Goal: Task Accomplishment & Management: Use online tool/utility

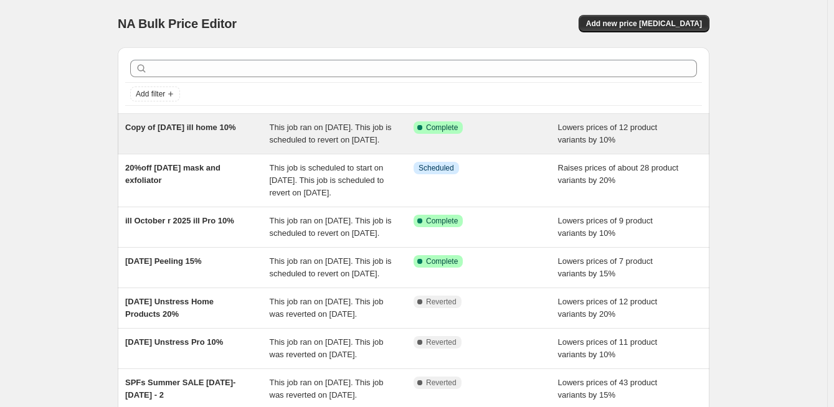
click at [209, 130] on span "Copy of [DATE] ill home 10%" at bounding box center [180, 127] width 110 height 9
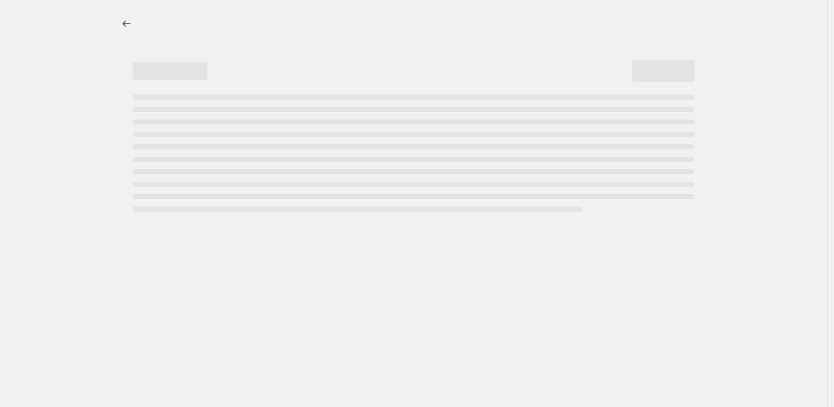
select select "percentage"
select select "collection"
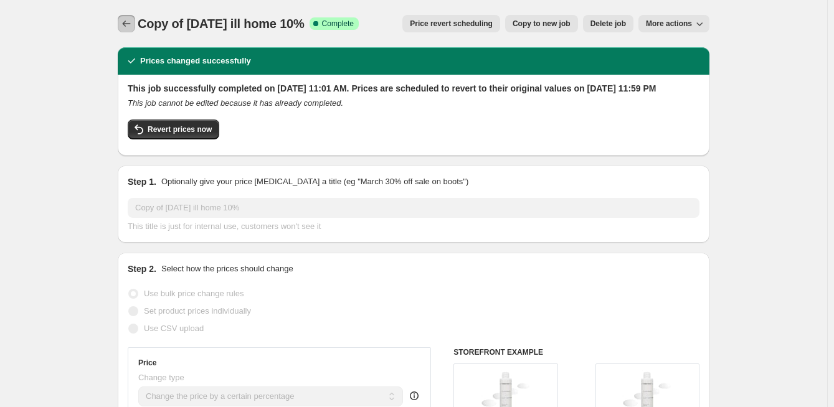
click at [133, 25] on icon "Price change jobs" at bounding box center [126, 23] width 12 height 12
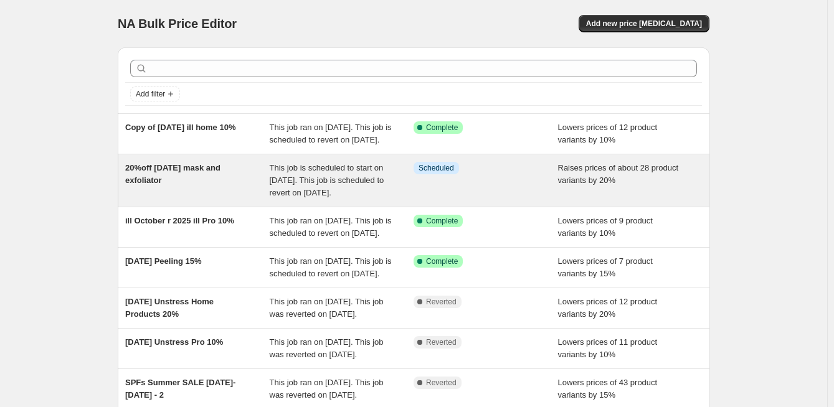
click at [338, 192] on span "This job is scheduled to start on [DATE]. This job is scheduled to revert on [D…" at bounding box center [327, 180] width 115 height 34
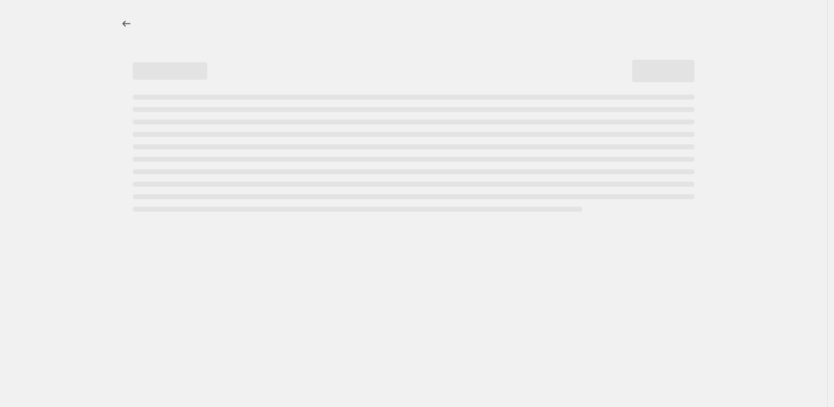
select select "percentage"
select select "collection"
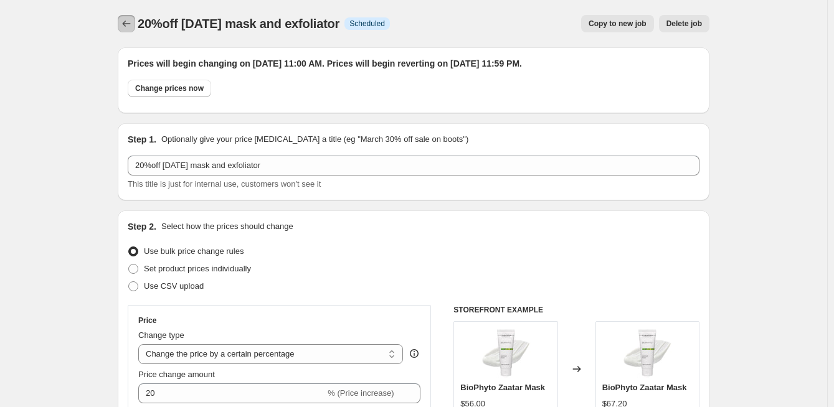
click at [122, 17] on button "Price change jobs" at bounding box center [126, 23] width 17 height 17
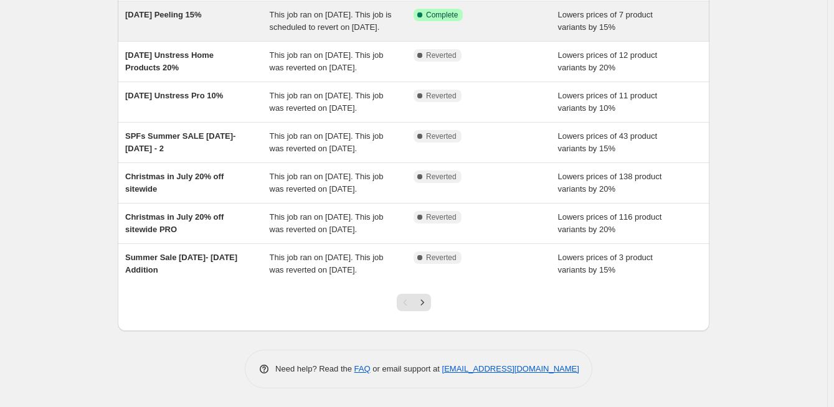
scroll to position [311, 0]
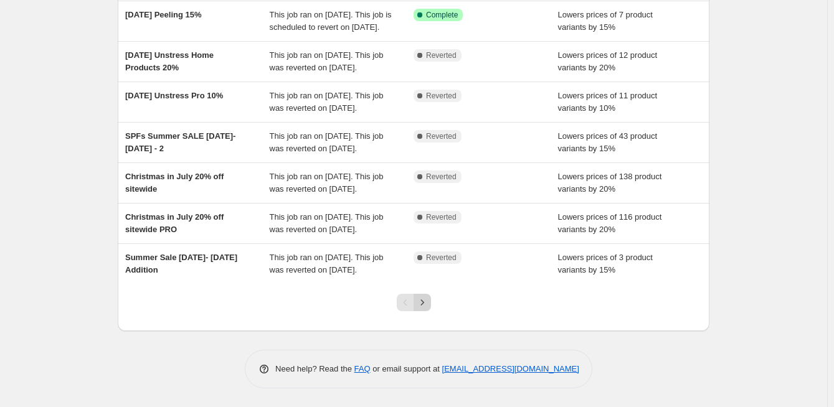
click at [419, 309] on icon "Next" at bounding box center [422, 303] width 12 height 12
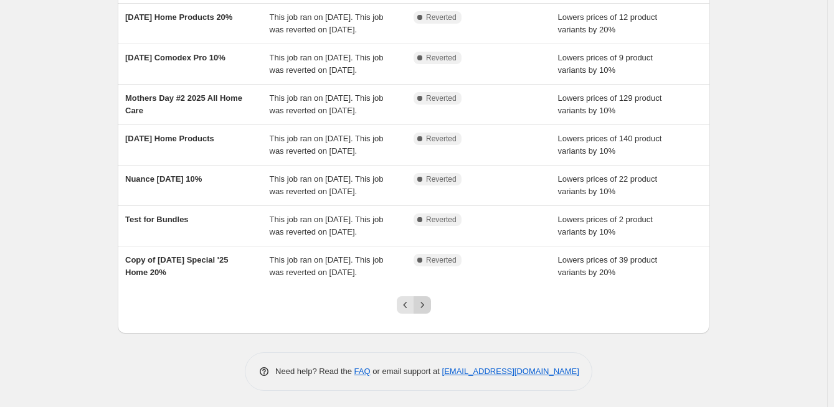
scroll to position [232, 0]
click at [424, 300] on icon "Next" at bounding box center [422, 304] width 12 height 12
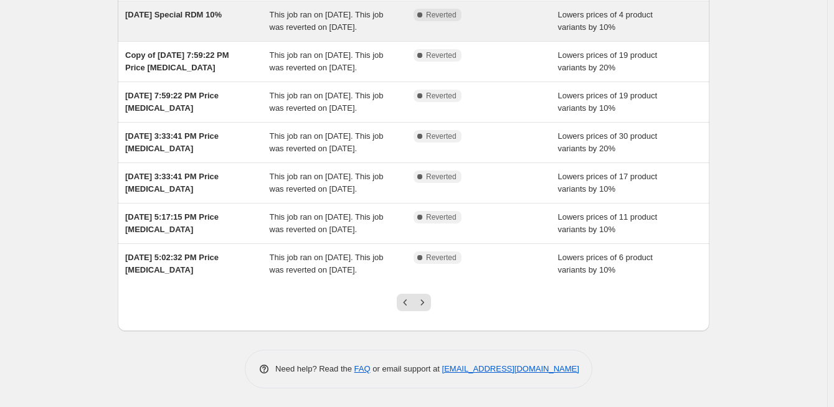
scroll to position [249, 0]
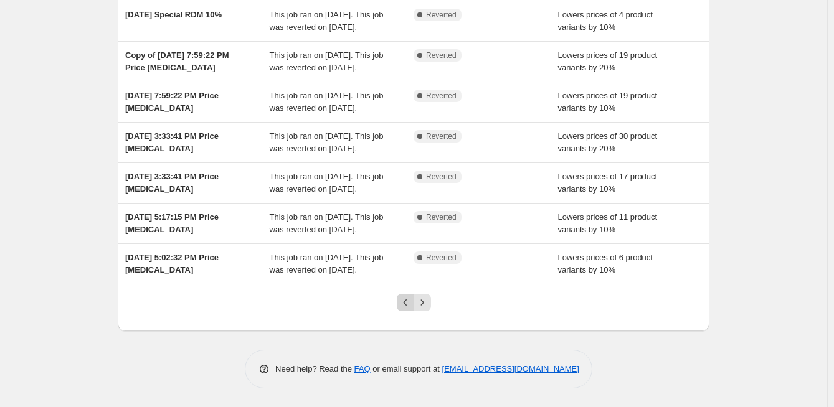
click at [410, 309] on icon "Previous" at bounding box center [405, 303] width 12 height 12
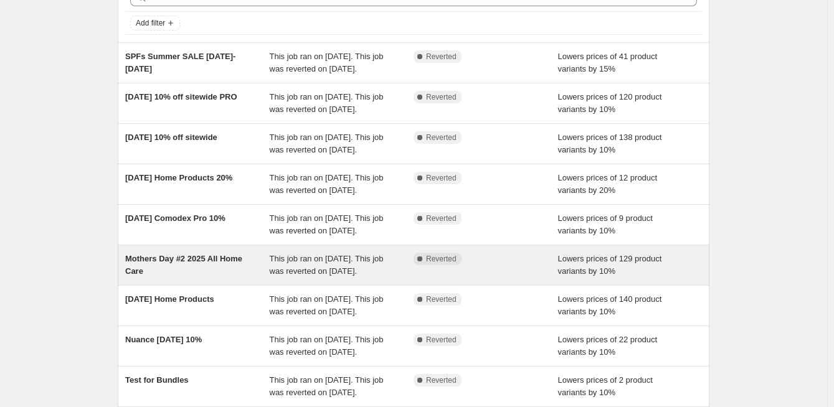
scroll to position [232, 0]
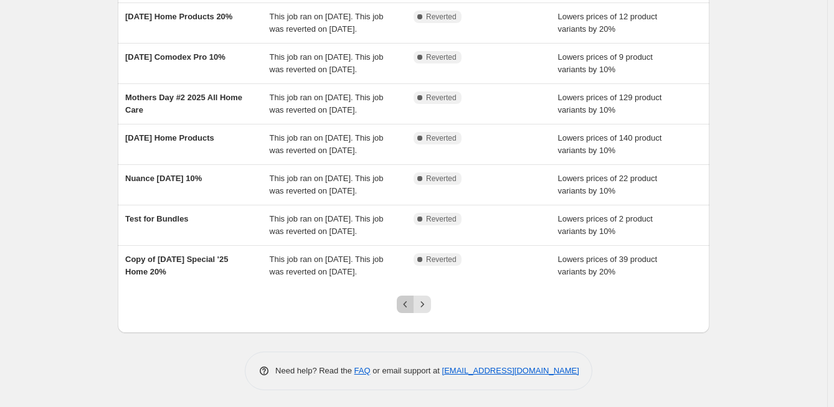
click at [405, 301] on icon "Previous" at bounding box center [405, 304] width 12 height 12
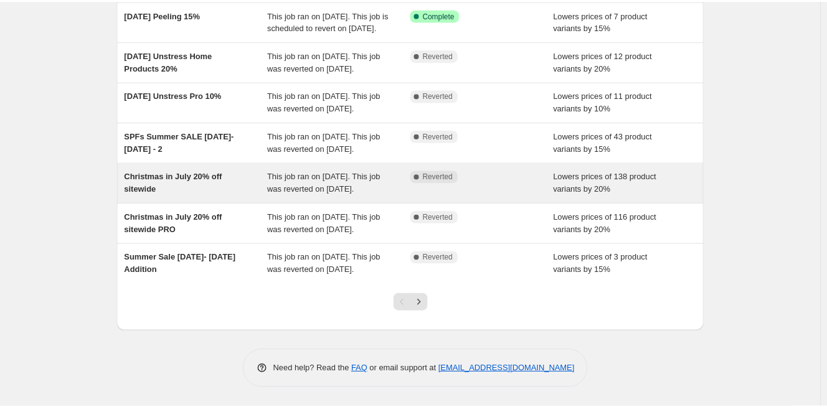
scroll to position [0, 0]
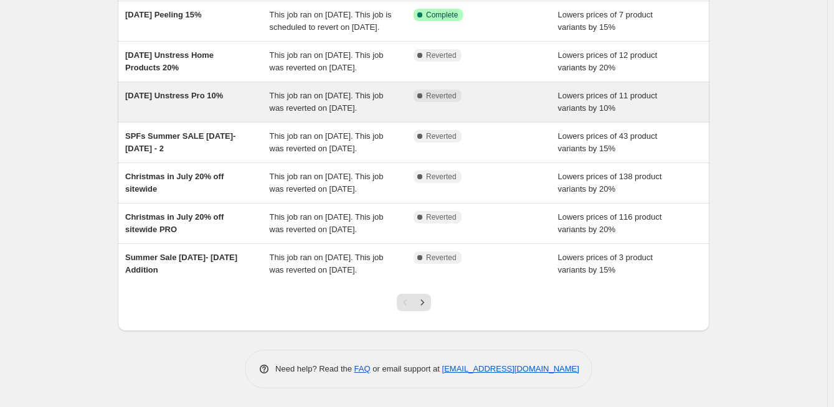
scroll to position [332, 0]
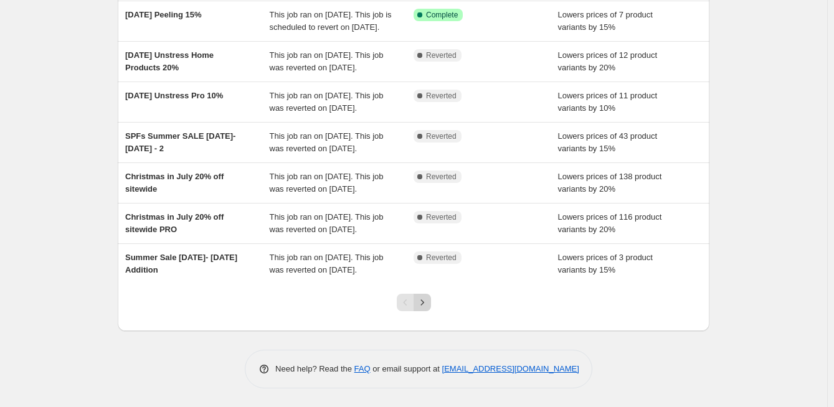
click at [422, 303] on icon "Next" at bounding box center [422, 303] width 12 height 12
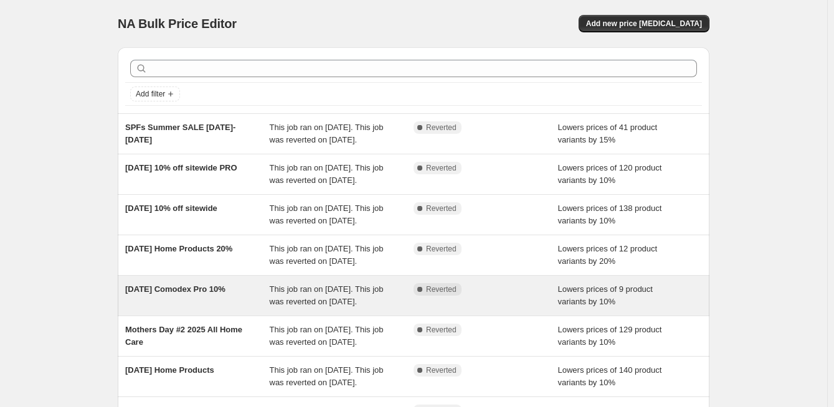
scroll to position [232, 0]
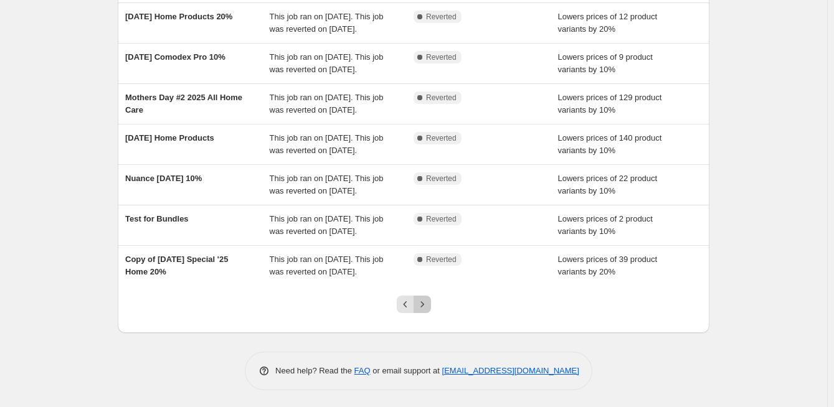
click at [428, 298] on icon "Next" at bounding box center [422, 304] width 12 height 12
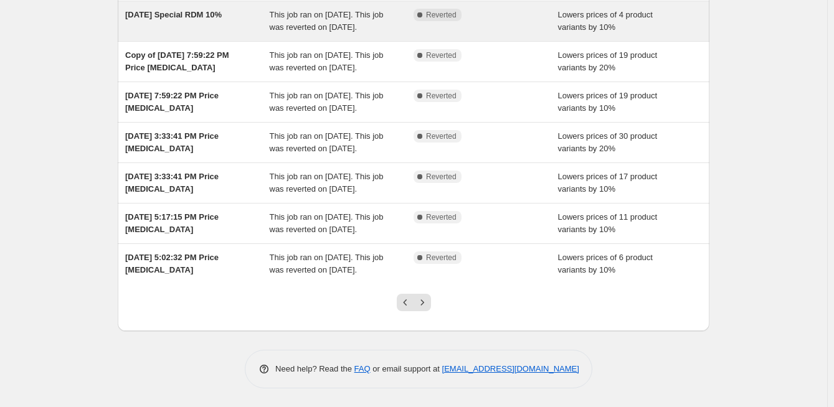
scroll to position [307, 0]
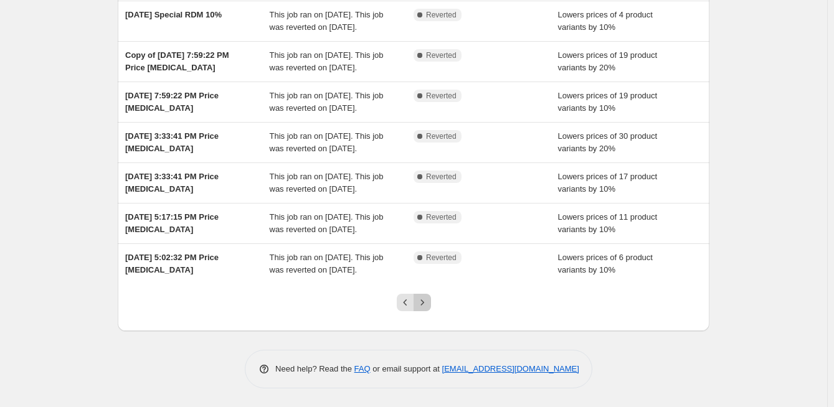
click at [423, 303] on icon "Next" at bounding box center [422, 303] width 12 height 12
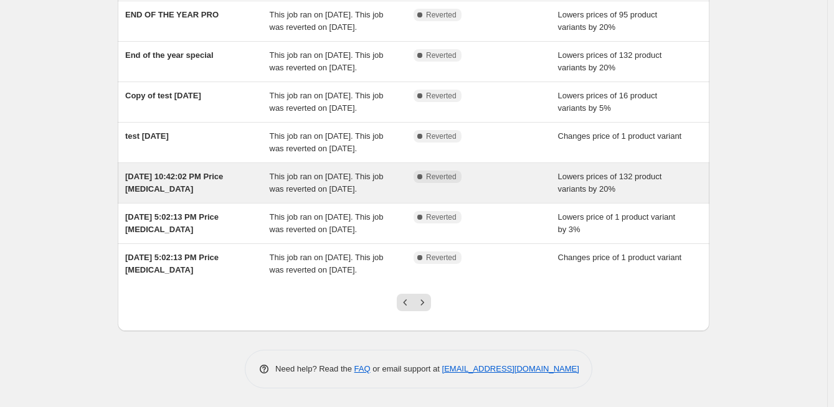
scroll to position [357, 0]
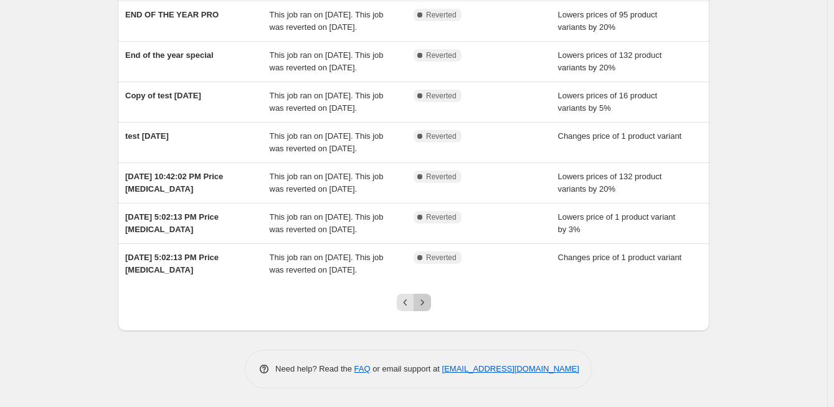
click at [424, 301] on icon "Next" at bounding box center [422, 303] width 12 height 12
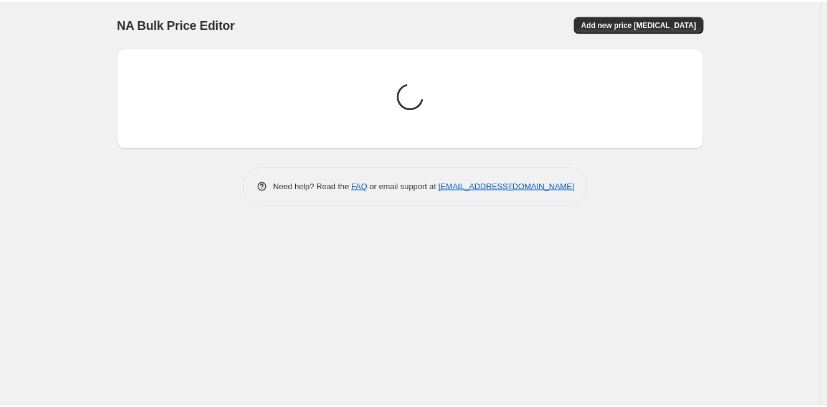
scroll to position [0, 0]
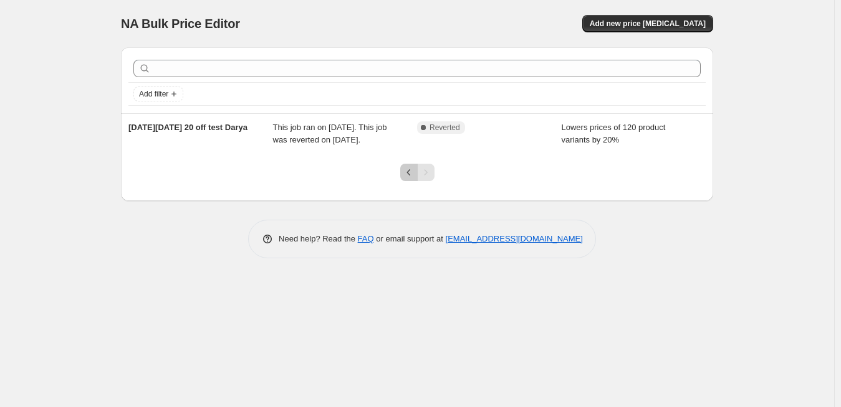
click at [406, 179] on icon "Previous" at bounding box center [409, 172] width 12 height 12
